Goal: Task Accomplishment & Management: Complete application form

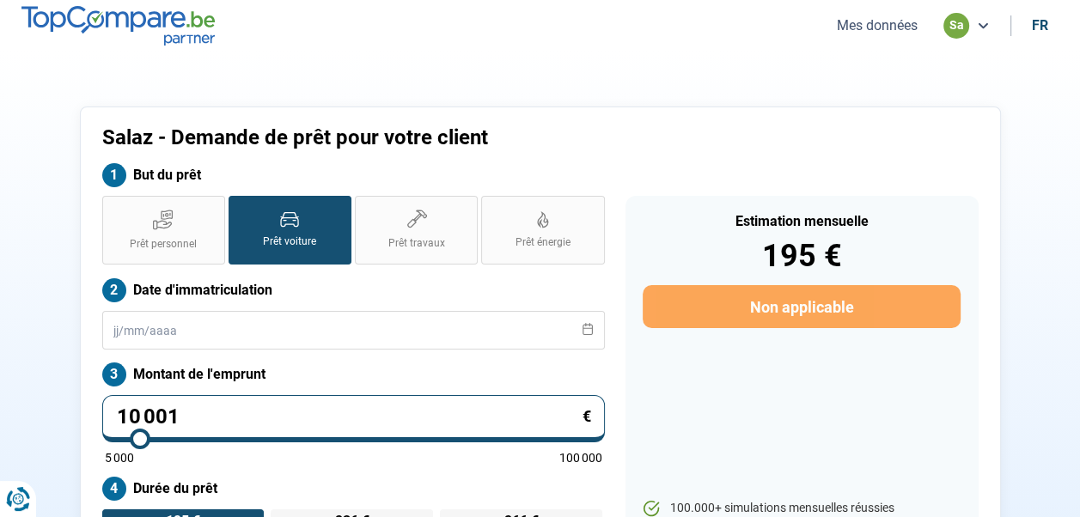
click at [288, 229] on label "Prêt voiture" at bounding box center [290, 230] width 123 height 69
click at [240, 207] on input "Prêt voiture" at bounding box center [234, 201] width 11 height 11
click at [288, 229] on label "Prêt voiture" at bounding box center [290, 230] width 123 height 69
click at [240, 207] on input "Prêt voiture" at bounding box center [234, 201] width 11 height 11
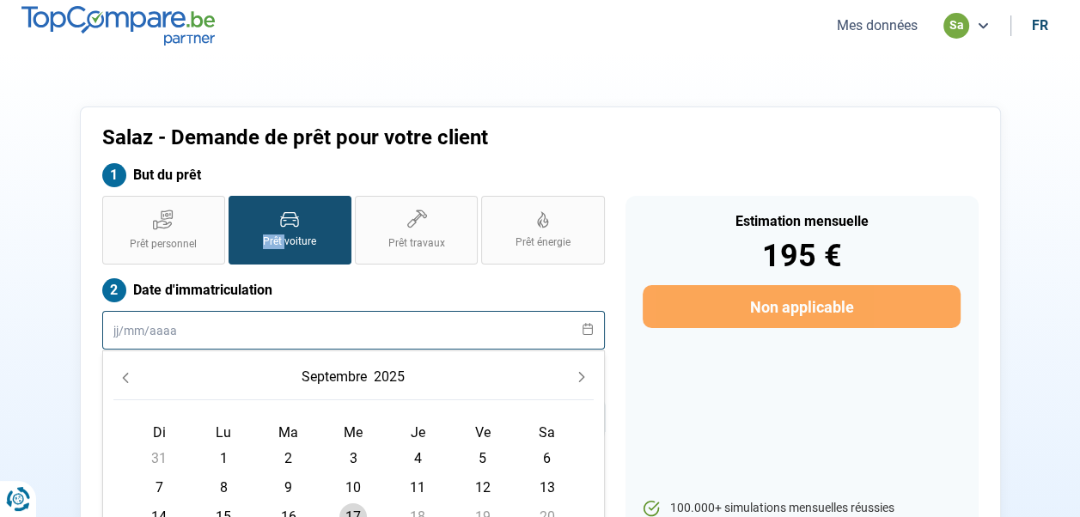
drag, startPoint x: 288, startPoint y: 229, endPoint x: 223, endPoint y: 318, distance: 109.5
click at [223, 318] on input "text" at bounding box center [353, 330] width 503 height 39
click at [292, 332] on input "text" at bounding box center [353, 330] width 503 height 39
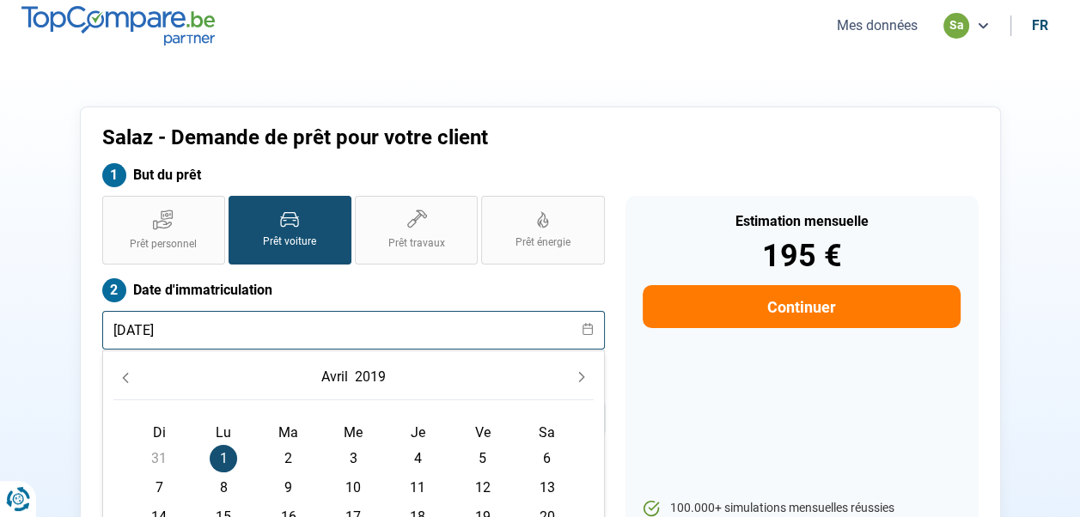
type input "[DATE]"
click at [219, 450] on span "1" at bounding box center [223, 458] width 27 height 27
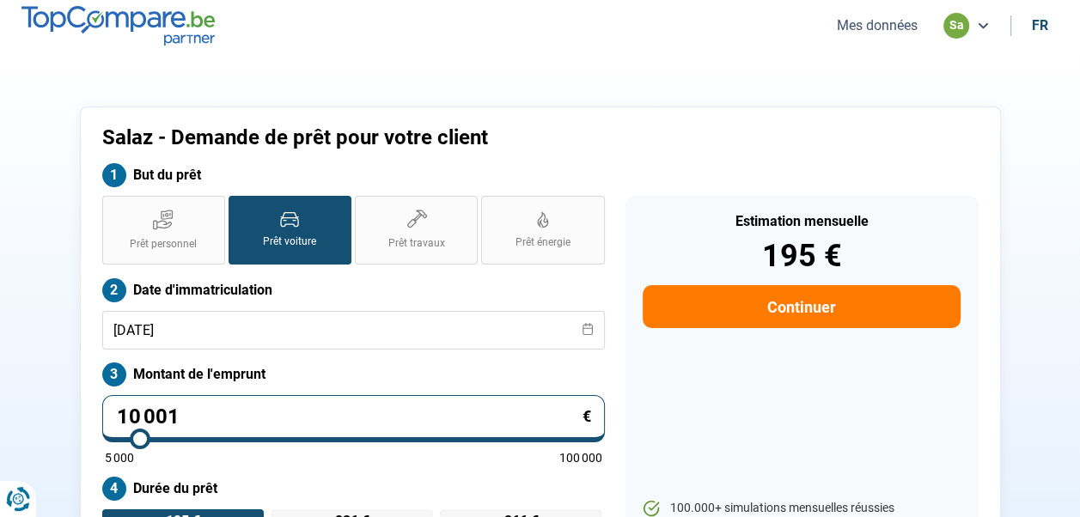
click at [254, 421] on input "10 001" at bounding box center [353, 418] width 503 height 47
type input "1"
type input "5000"
type input "15"
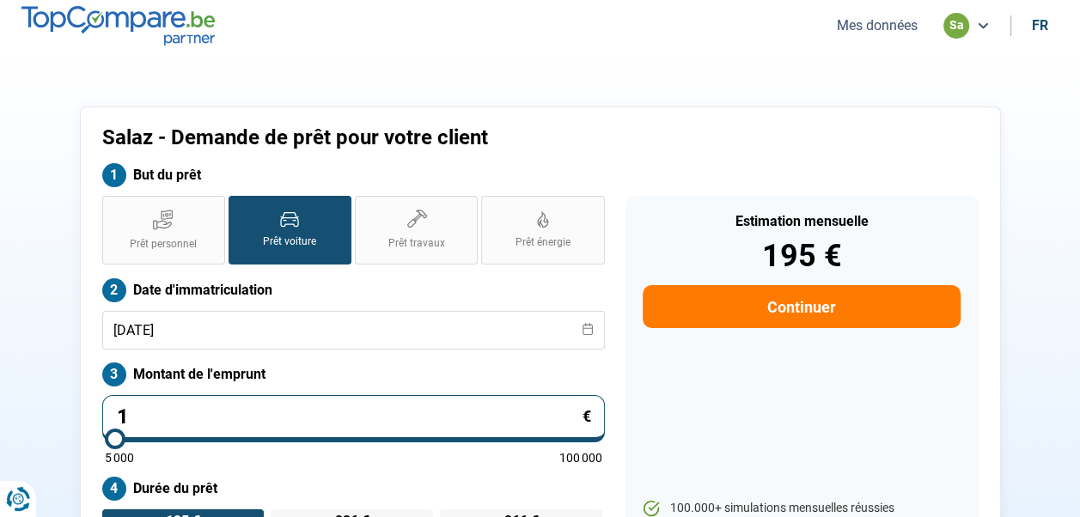
type input "5000"
type input "154"
type input "5000"
type input "1 549"
type input "5000"
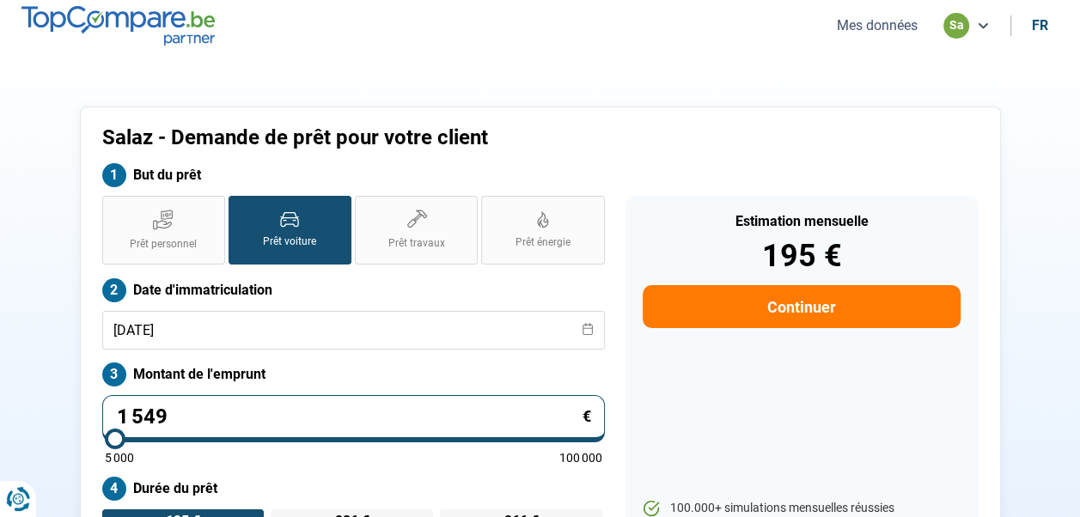
type input "15 490"
type input "15500"
type input "15 490"
type input "15500"
click at [728, 390] on div "Estimation mensuelle 302 € Continuer 100.000+ simulations mensuelles réussies M…" at bounding box center [802, 404] width 353 height 417
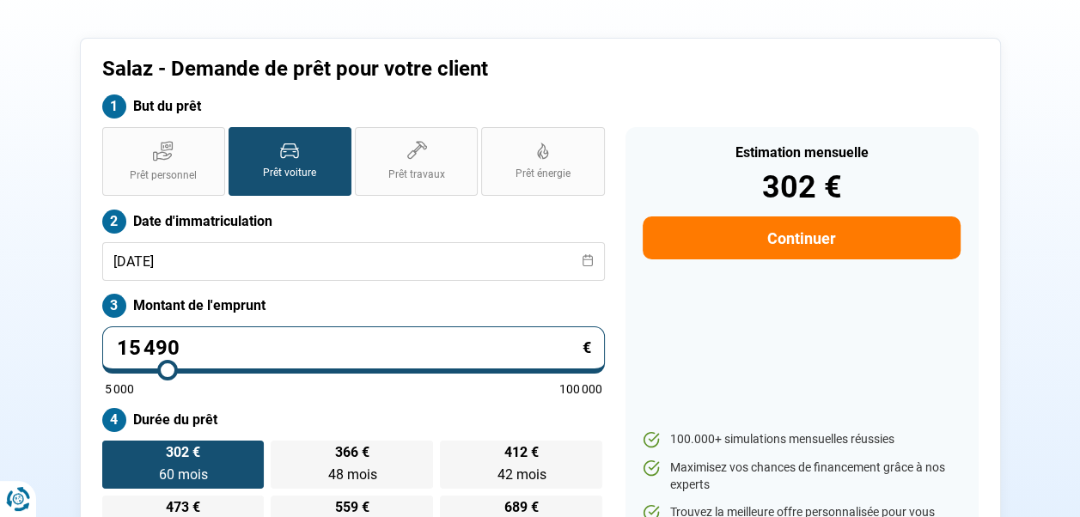
scroll to position [83, 0]
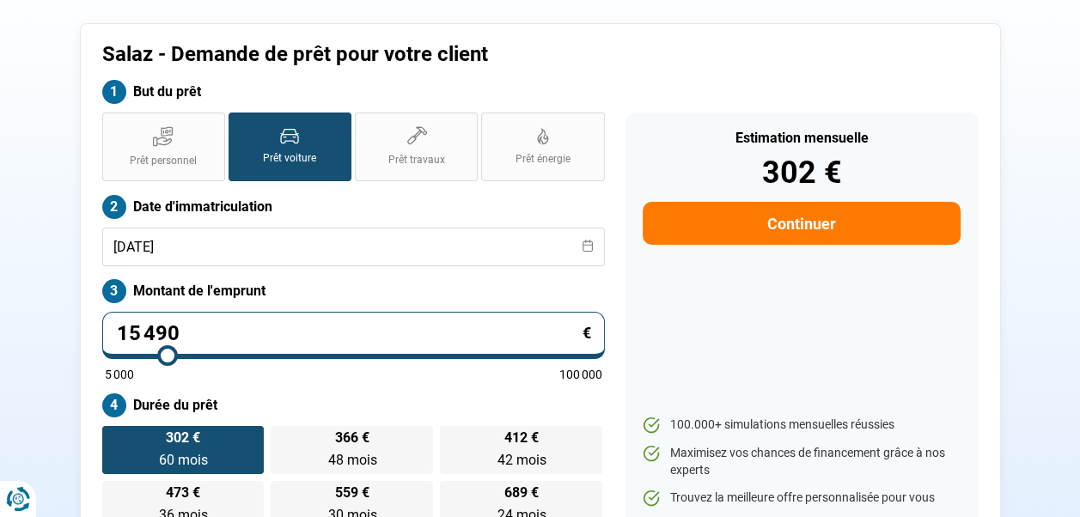
click at [139, 337] on input "15 490" at bounding box center [353, 335] width 503 height 47
type input "1 490"
type input "5000"
type input "14 490"
type input "14500"
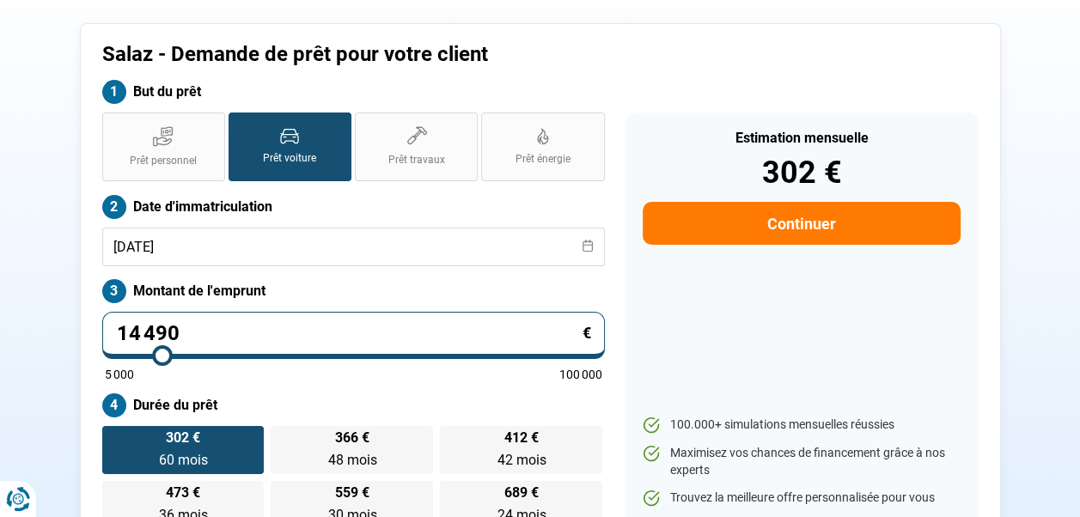
type input "14 490"
type input "14500"
click at [732, 325] on div "Estimation mensuelle 302 € Continuer 100.000+ simulations mensuelles réussies M…" at bounding box center [802, 321] width 353 height 417
click at [138, 332] on input "14 490" at bounding box center [353, 335] width 503 height 47
type input "1 490"
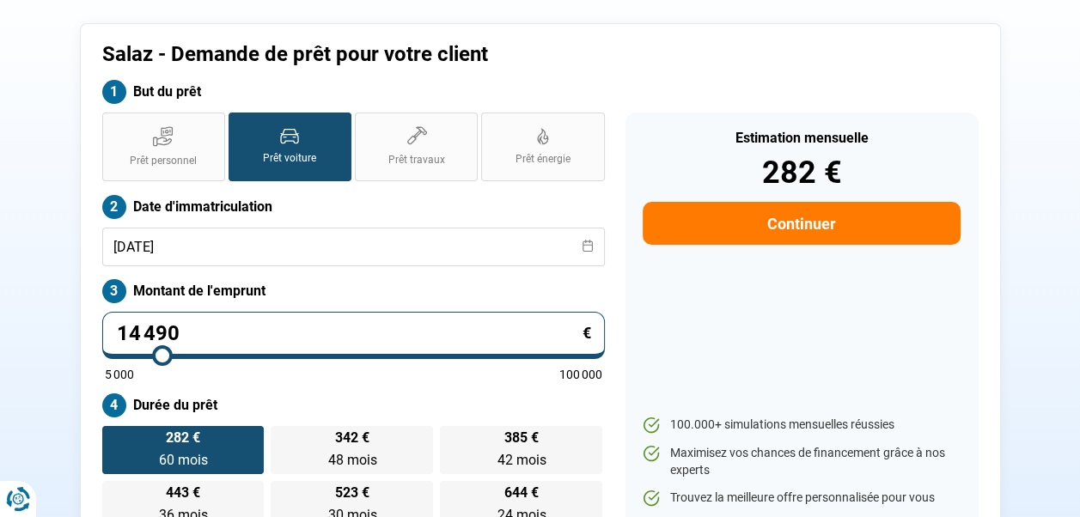
type input "5000"
type input "13 490"
type input "13500"
type input "13 490"
type input "13500"
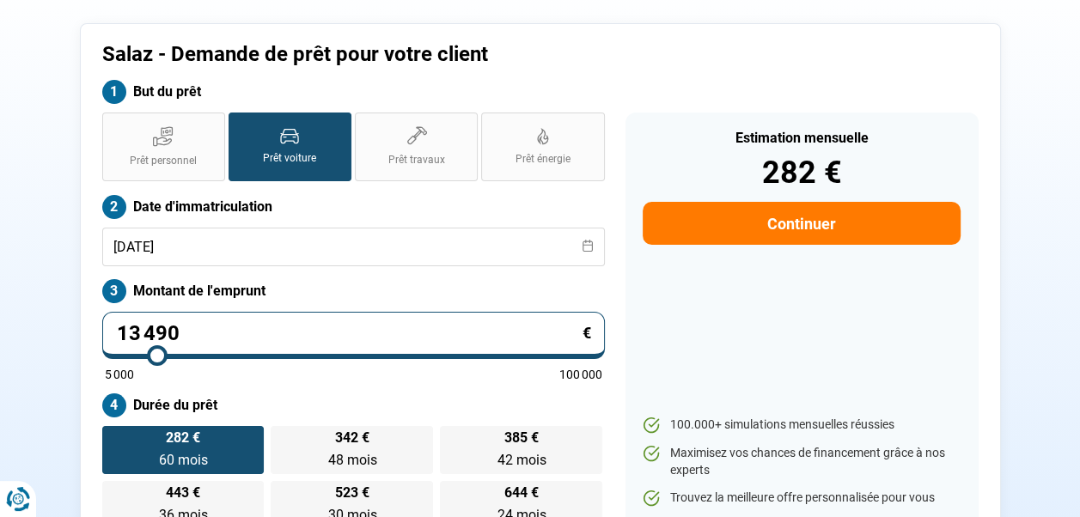
click at [725, 306] on div "Estimation mensuelle 282 € Continuer 100.000+ simulations mensuelles réussies M…" at bounding box center [802, 321] width 353 height 417
click at [137, 330] on input "13 490" at bounding box center [353, 335] width 503 height 47
type input "1 490"
type input "5000"
type input "15 490"
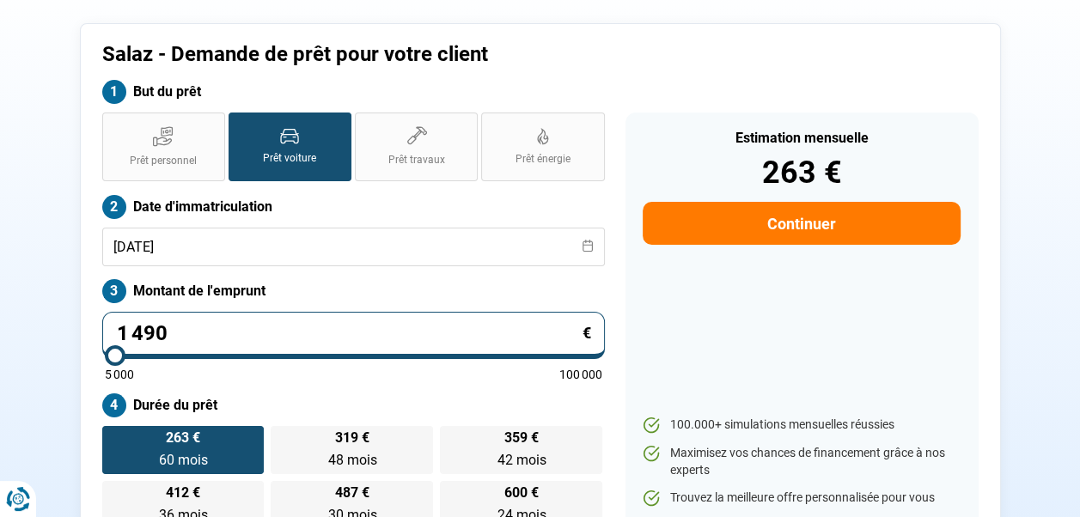
type input "15500"
type input "15 490"
type input "15500"
click at [722, 321] on div "Estimation mensuelle 263 € Continuer 100.000+ simulations mensuelles réussies M…" at bounding box center [802, 321] width 353 height 417
click at [180, 140] on label "Prêt personnel" at bounding box center [163, 147] width 123 height 69
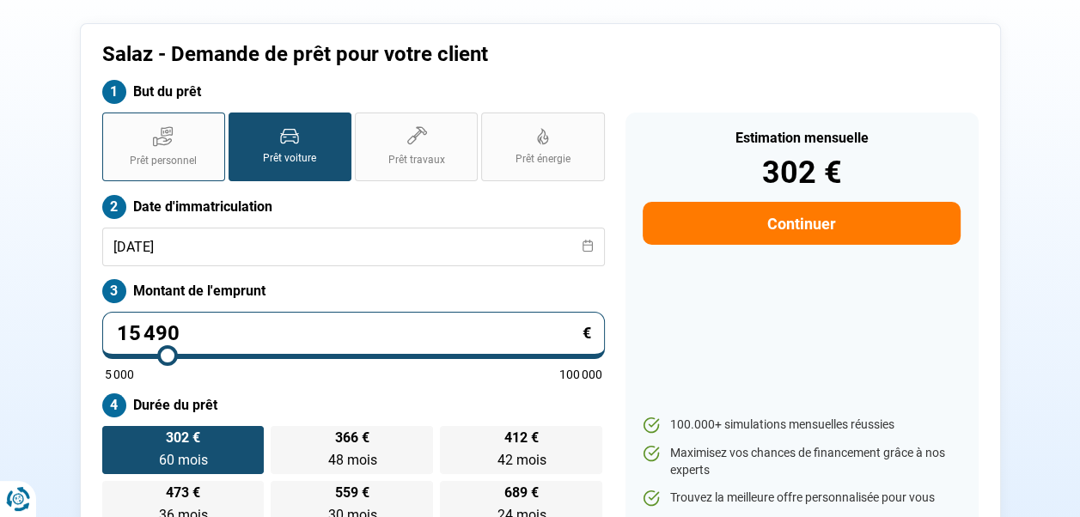
click at [113, 124] on input "Prêt personnel" at bounding box center [107, 118] width 11 height 11
radio input "true"
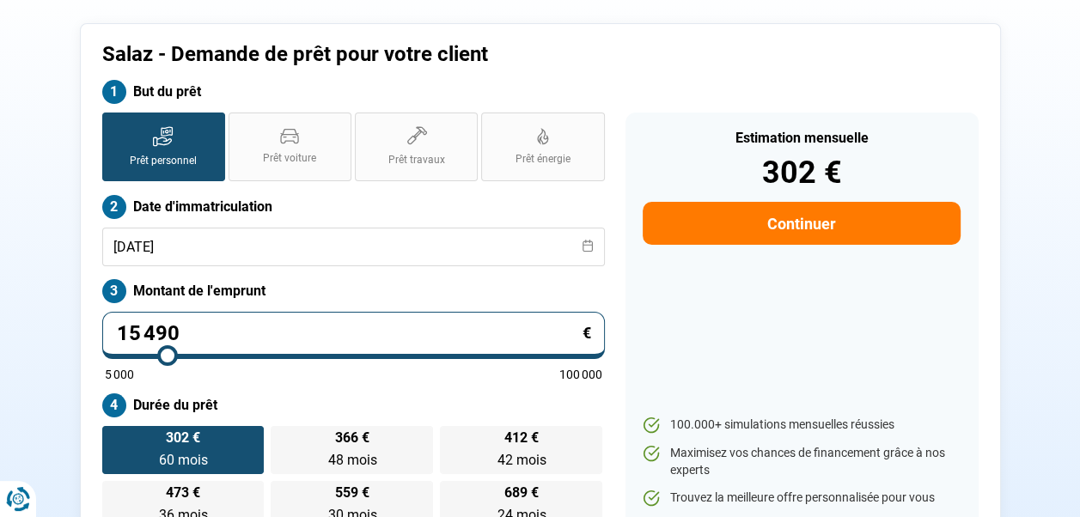
radio input "false"
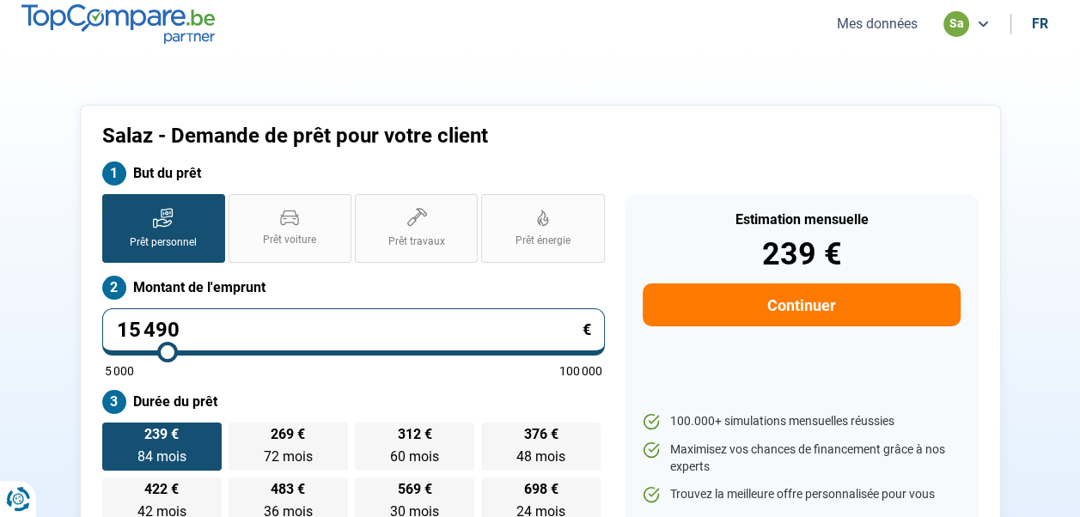
scroll to position [0, 0]
